Goal: Ask a question

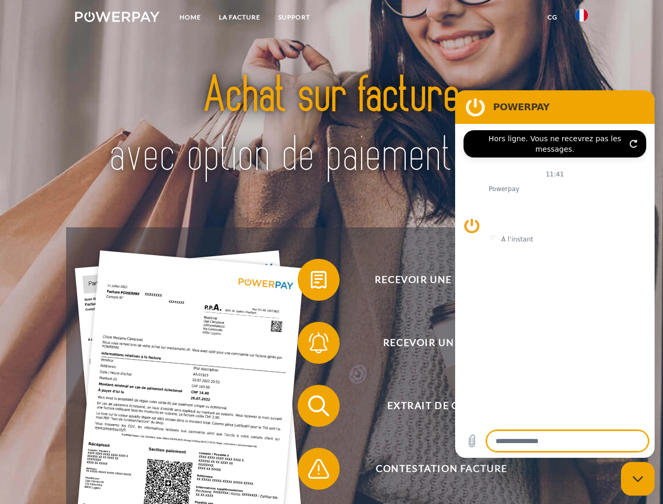
click at [117, 18] on img at bounding box center [117, 17] width 84 height 10
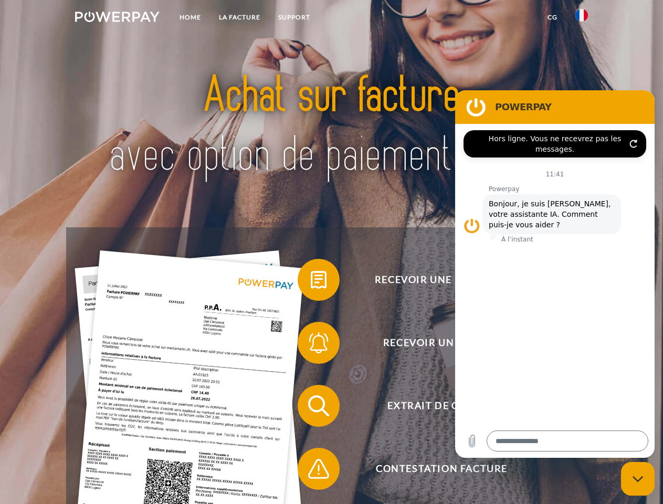
click at [581, 18] on img at bounding box center [581, 15] width 13 height 13
click at [552, 17] on link "CG" at bounding box center [552, 17] width 28 height 19
click at [311, 282] on span at bounding box center [303, 279] width 52 height 52
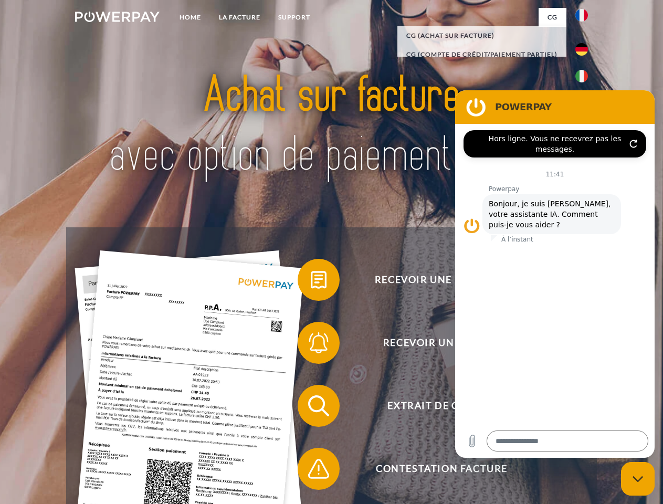
click at [311, 345] on div "Recevoir une facture ? Recevoir un rappel? Extrait de compte retour" at bounding box center [331, 437] width 530 height 420
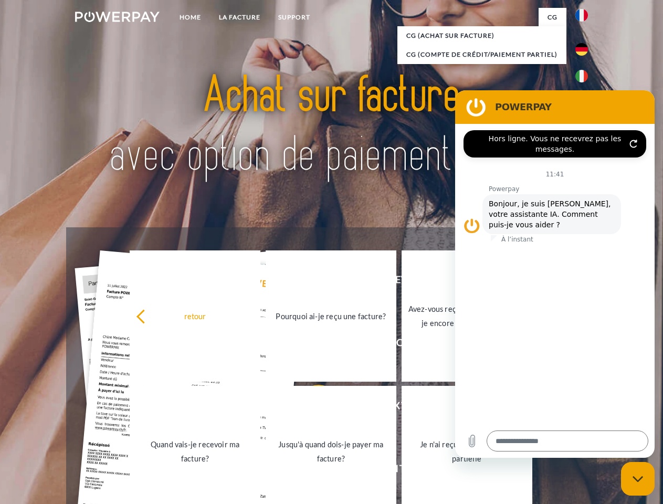
click at [311, 408] on link "Jusqu'à quand dois-je payer ma facture?" at bounding box center [330, 451] width 131 height 131
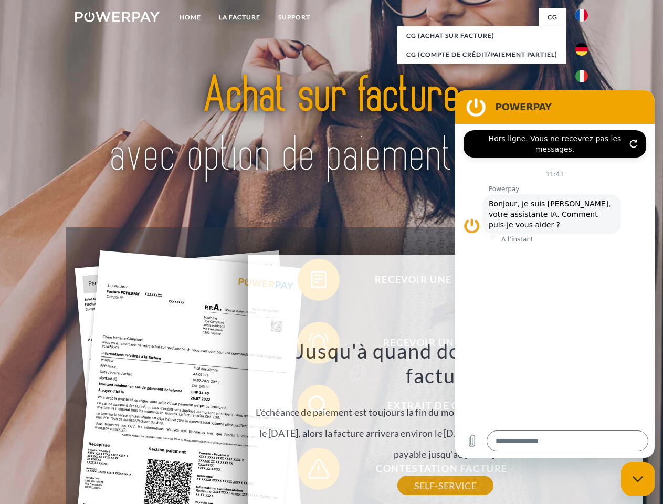
click at [311, 471] on div "Recevoir une facture ? Recevoir un rappel? Extrait de compte retour" at bounding box center [331, 437] width 530 height 420
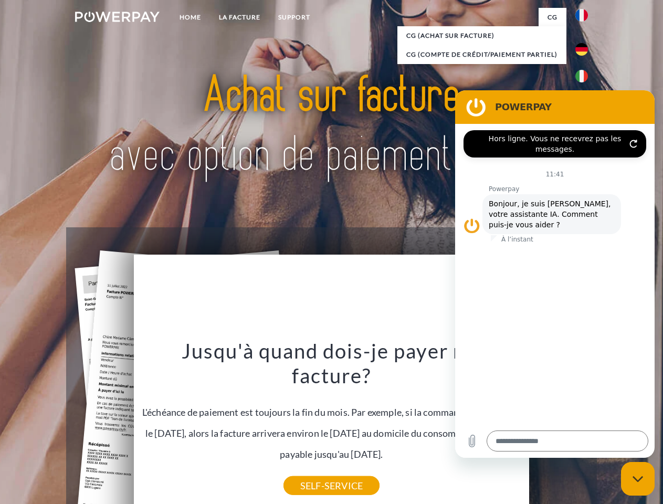
click at [637, 479] on icon "Fermer la fenêtre de messagerie" at bounding box center [637, 478] width 11 height 7
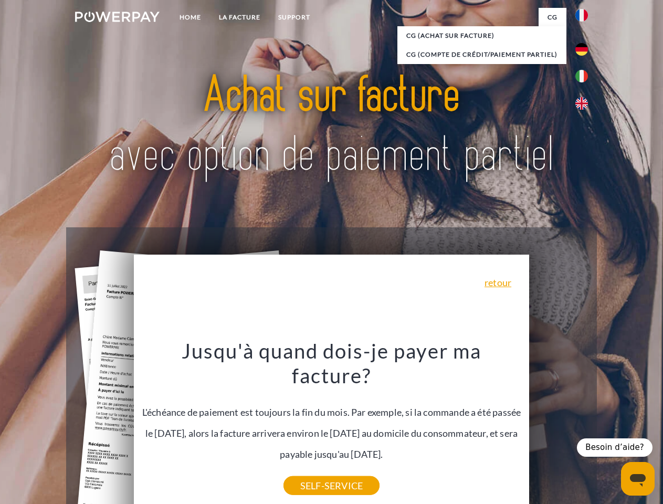
type textarea "*"
